Goal: Navigation & Orientation: Find specific page/section

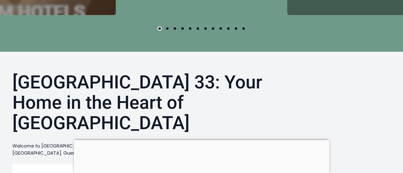
scroll to position [508, 0]
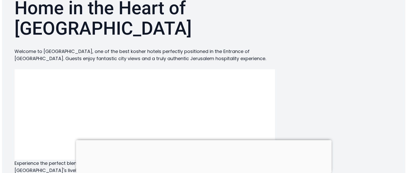
scroll to position [0, 0]
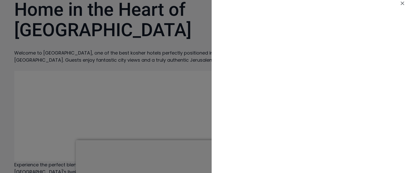
click at [123, 80] on div at bounding box center [203, 86] width 407 height 173
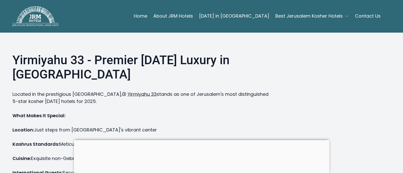
click at [372, 14] on link "Contact Us" at bounding box center [368, 16] width 26 height 10
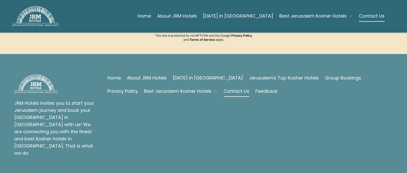
scroll to position [152, 0]
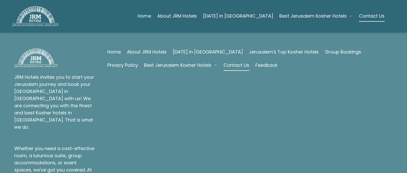
click at [145, 51] on link "About JRM Hotels" at bounding box center [147, 51] width 40 height 7
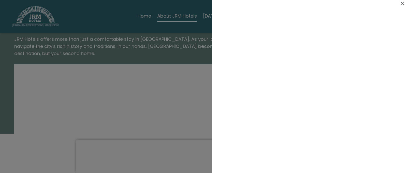
scroll to position [51, 0]
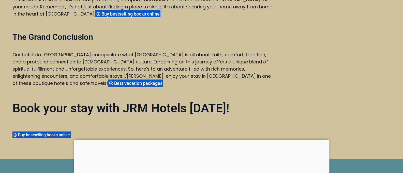
scroll to position [1753, 0]
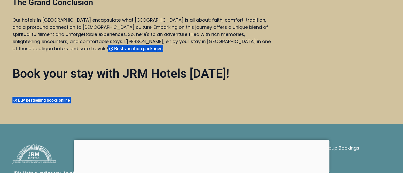
click at [112, 144] on link "Home" at bounding box center [111, 147] width 13 height 7
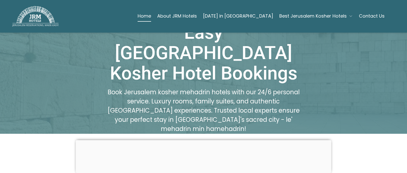
scroll to position [76, 0]
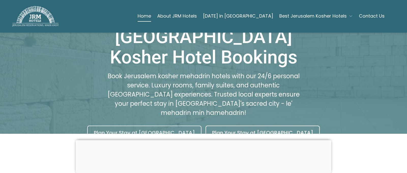
click at [176, 125] on link "Plan Your Stay at [GEOGRAPHIC_DATA]" at bounding box center [144, 132] width 114 height 14
